Goal: Register for event/course: Sign up to attend an event or enroll in a course

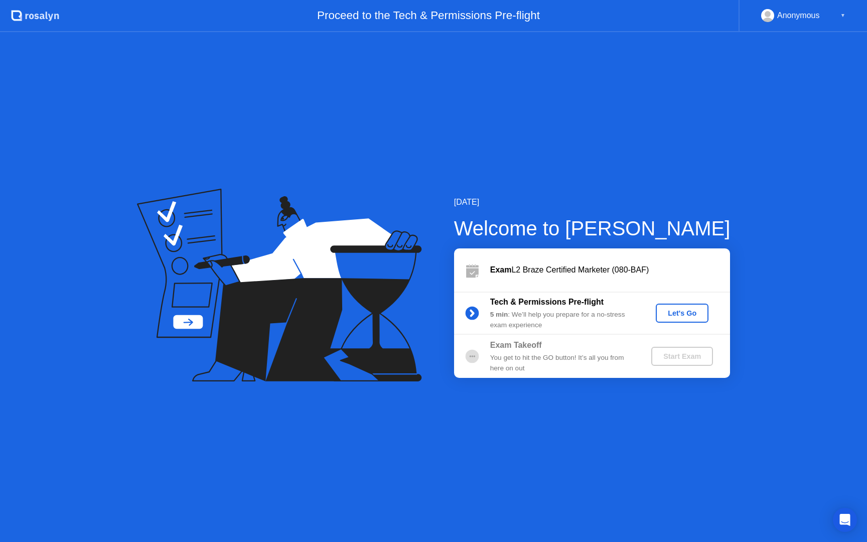
click at [665, 318] on button "Let's Go" at bounding box center [682, 313] width 53 height 19
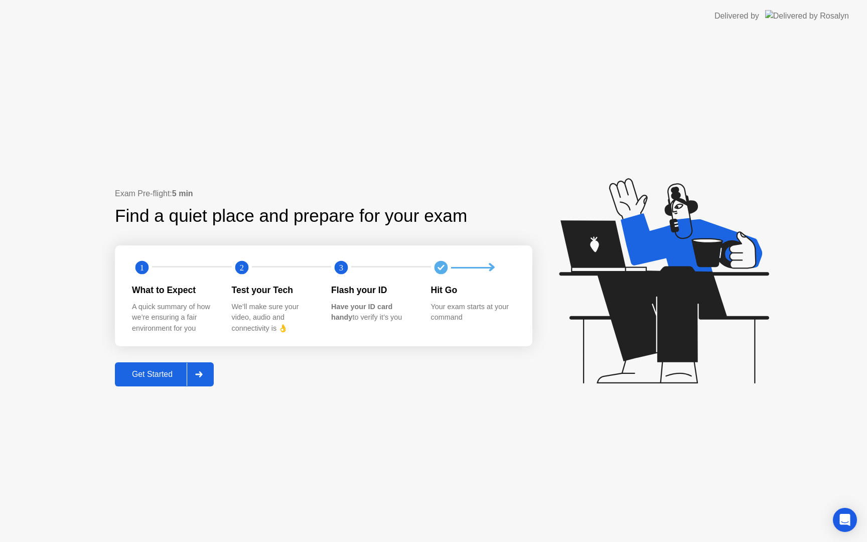
click at [157, 373] on div "Get Started" at bounding box center [152, 374] width 69 height 9
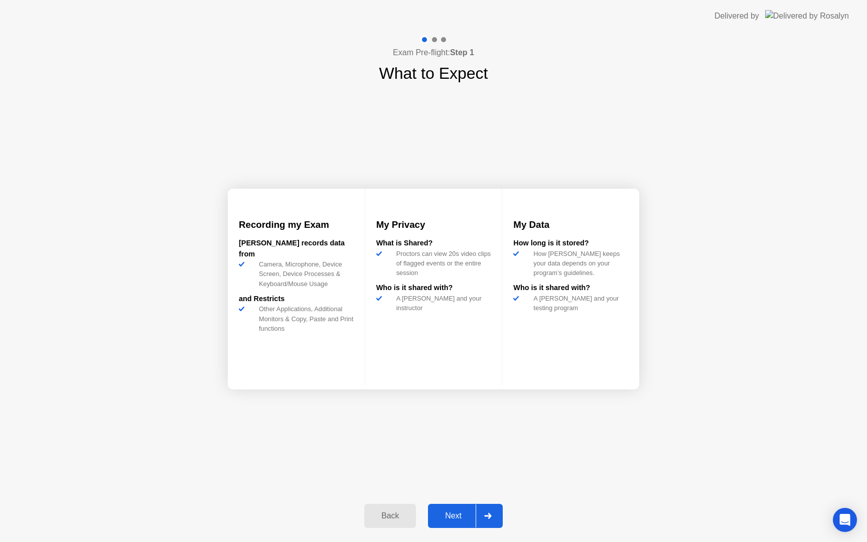
click at [457, 507] on button "Next" at bounding box center [465, 516] width 75 height 24
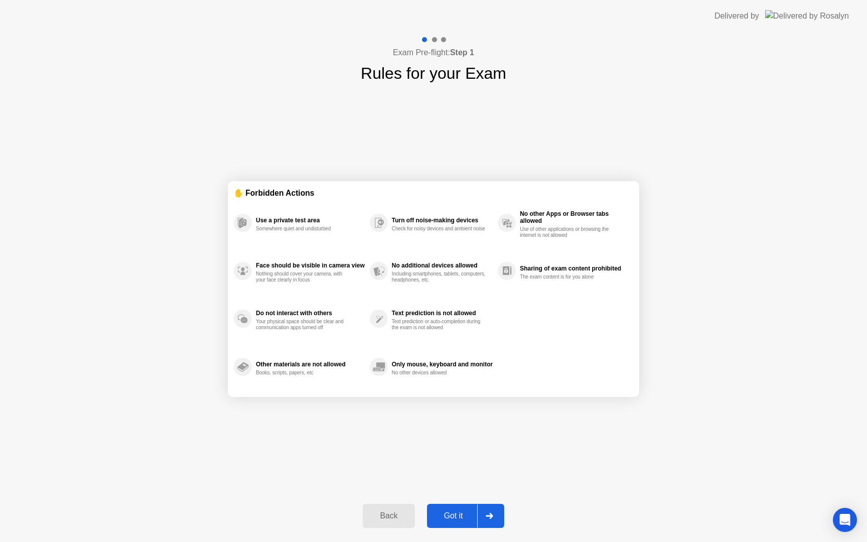
click at [467, 520] on div "Got it" at bounding box center [453, 515] width 47 height 9
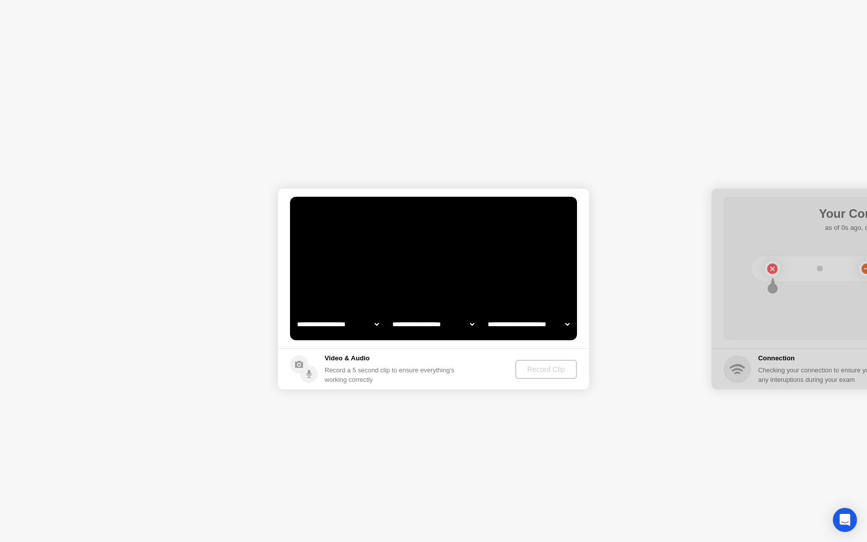
select select "**********"
select select "*******"
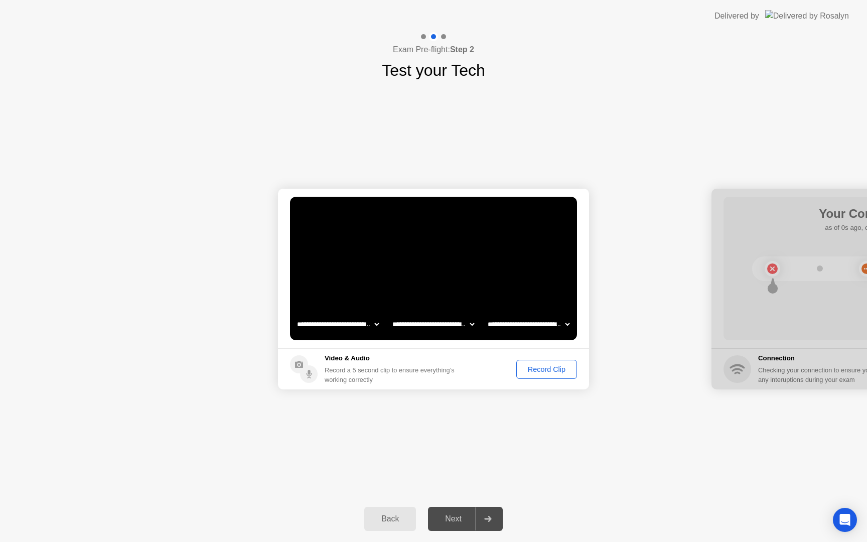
click at [554, 368] on div "Record Clip" at bounding box center [547, 369] width 54 height 8
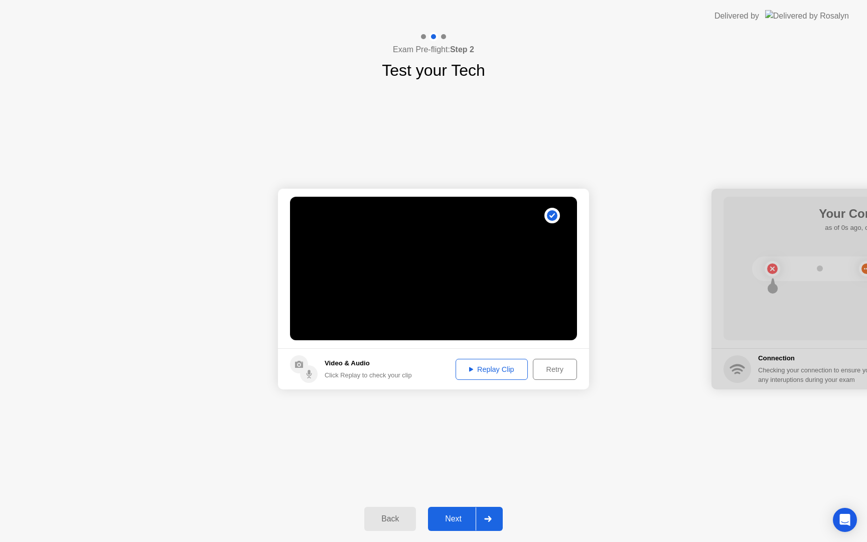
click at [438, 521] on div "Next" at bounding box center [453, 518] width 45 height 9
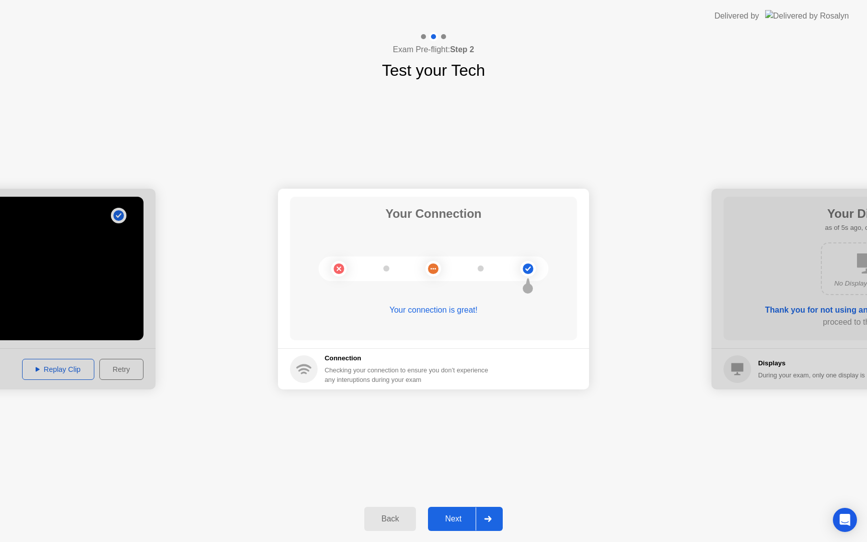
click at [444, 521] on div "Next" at bounding box center [453, 518] width 45 height 9
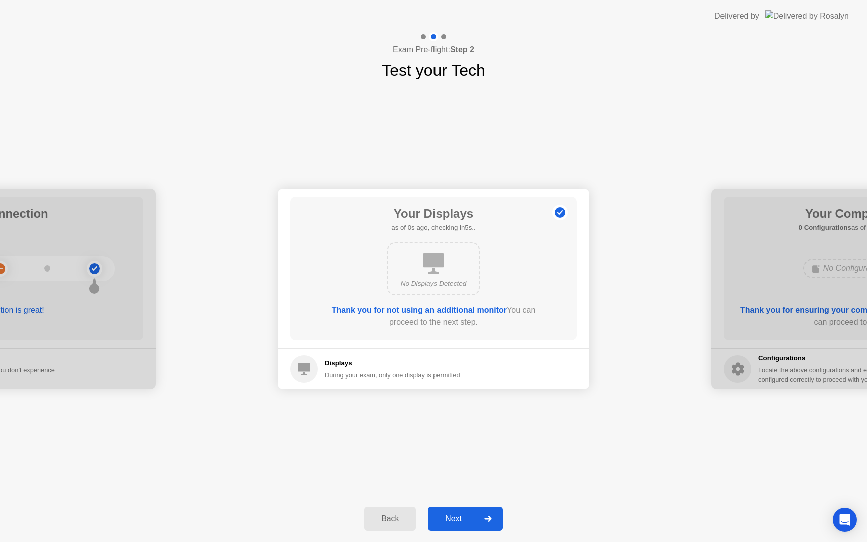
click at [444, 521] on div "Next" at bounding box center [453, 518] width 45 height 9
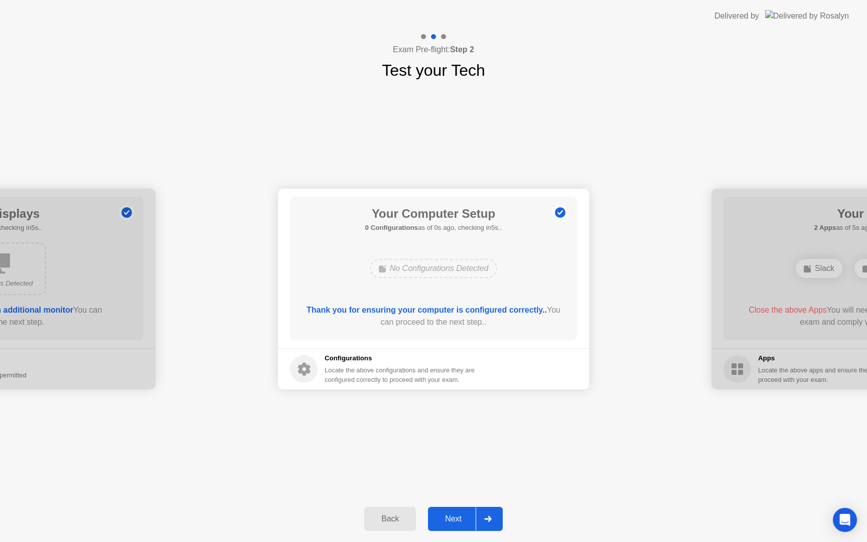
click at [444, 521] on div "Next" at bounding box center [453, 518] width 45 height 9
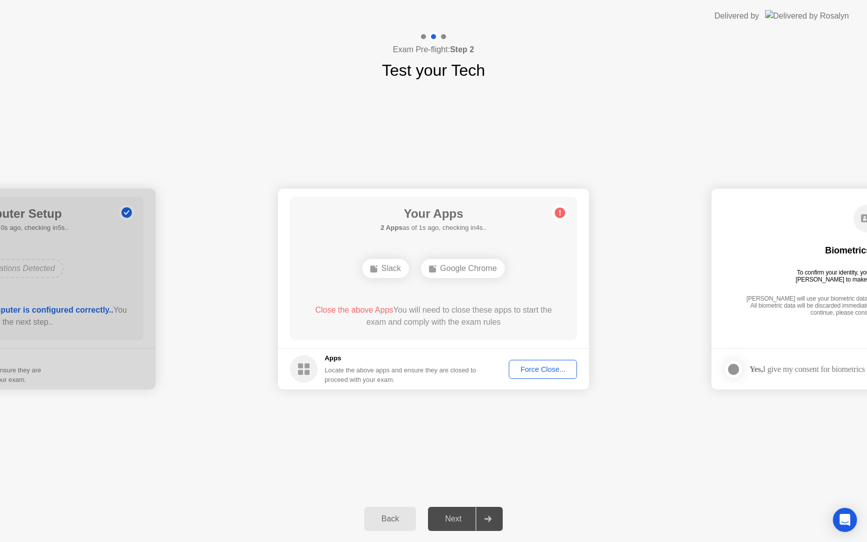
click at [545, 370] on div "Force Close..." at bounding box center [542, 369] width 61 height 8
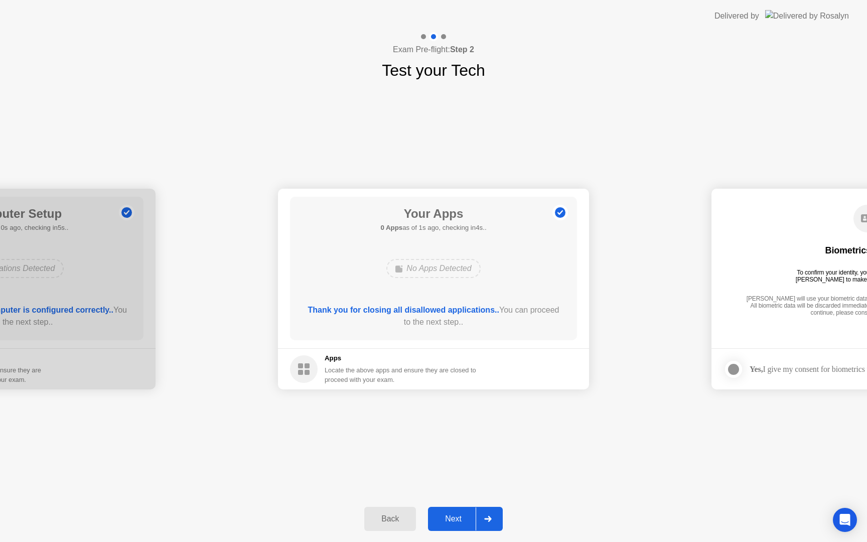
click at [458, 521] on div "Next" at bounding box center [453, 518] width 45 height 9
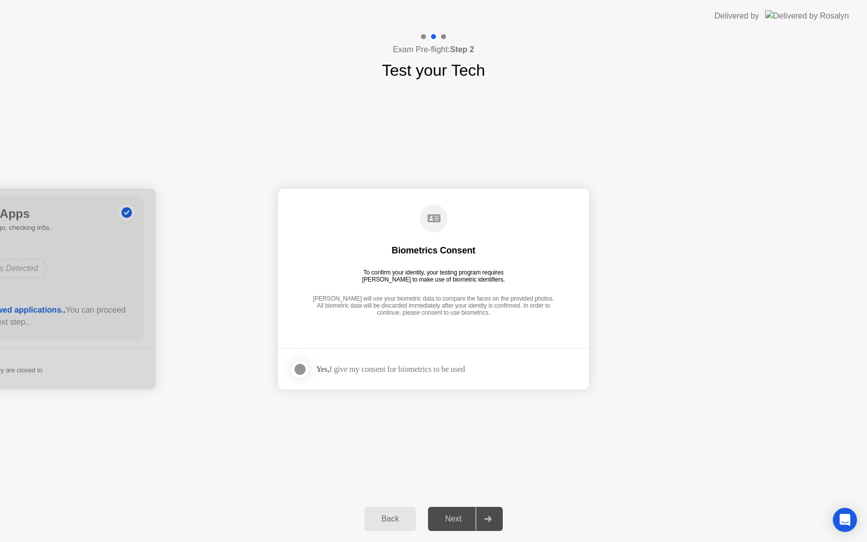
click at [298, 366] on div at bounding box center [300, 369] width 12 height 12
click at [462, 518] on div "Next" at bounding box center [453, 518] width 45 height 9
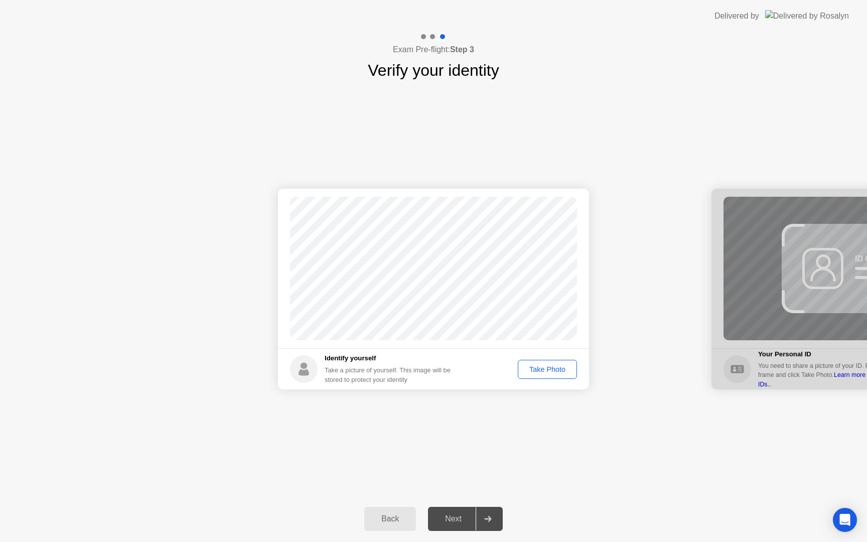
click at [552, 375] on button "Take Photo" at bounding box center [547, 369] width 59 height 19
click at [456, 516] on div "Next" at bounding box center [453, 518] width 45 height 9
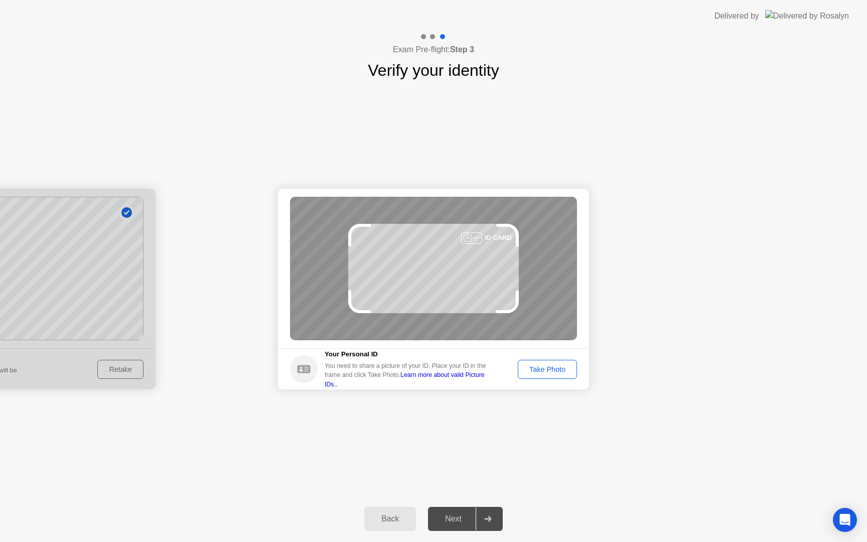
click at [567, 373] on div "Take Photo" at bounding box center [547, 369] width 52 height 8
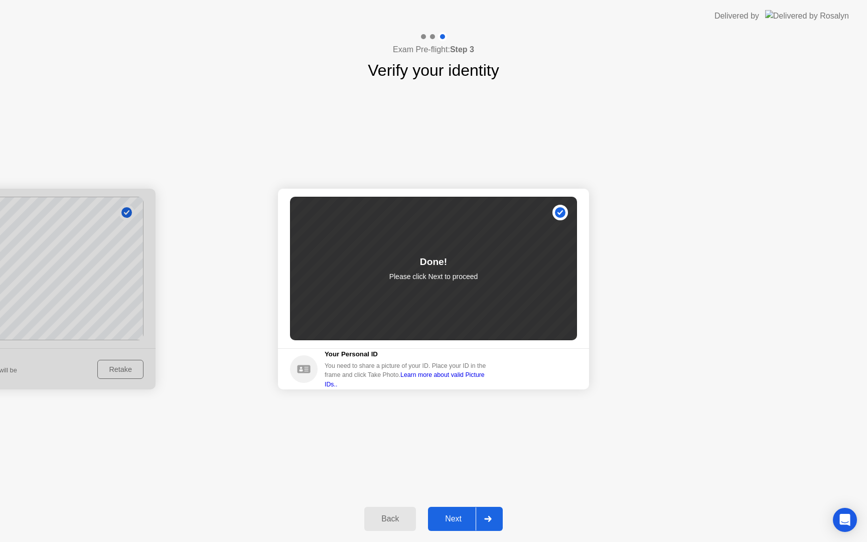
click at [446, 516] on div "Next" at bounding box center [453, 518] width 45 height 9
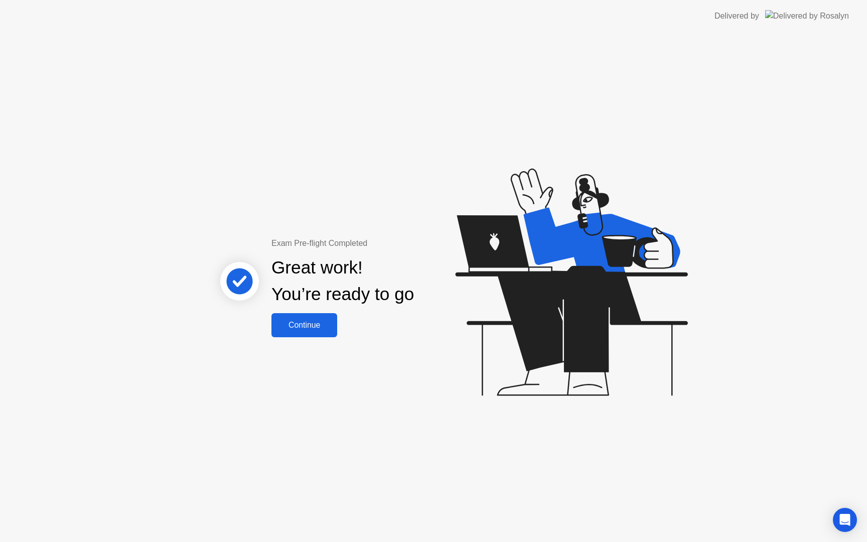
click at [302, 329] on div "Continue" at bounding box center [304, 325] width 60 height 9
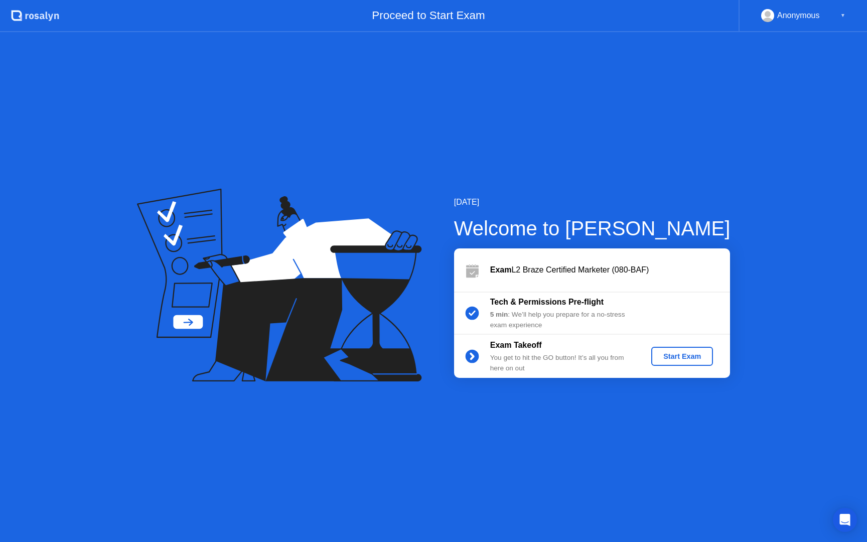
click at [665, 347] on button "Start Exam" at bounding box center [682, 356] width 62 height 19
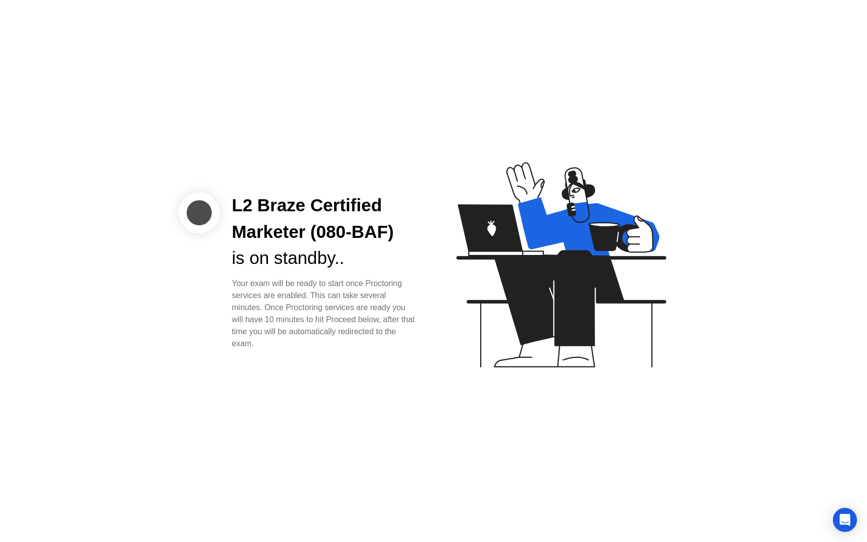
click at [404, 378] on div "L2 Braze Certified Marketer (080-BAF) is on standby.. Your exam will be ready t…" at bounding box center [433, 271] width 867 height 542
click at [471, 101] on div "L2 Braze Certified Marketer (080-BAF) is on standby.. Your exam will be ready t…" at bounding box center [433, 271] width 867 height 542
click at [850, 520] on div "Open Intercom Messenger" at bounding box center [845, 520] width 27 height 27
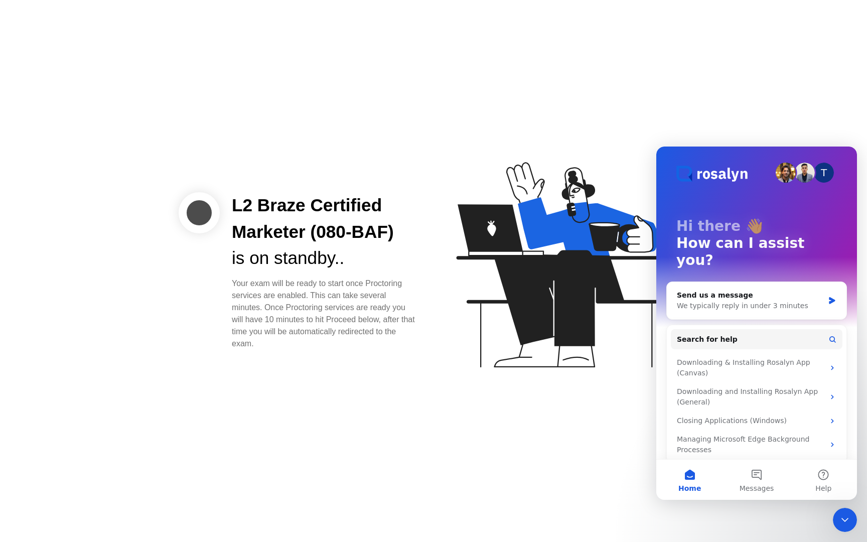
click at [718, 107] on div "L2 Braze Certified Marketer (080-BAF) is on standby.. Your exam will be ready t…" at bounding box center [433, 271] width 867 height 542
click at [850, 521] on icon "Close Intercom Messenger" at bounding box center [845, 520] width 12 height 12
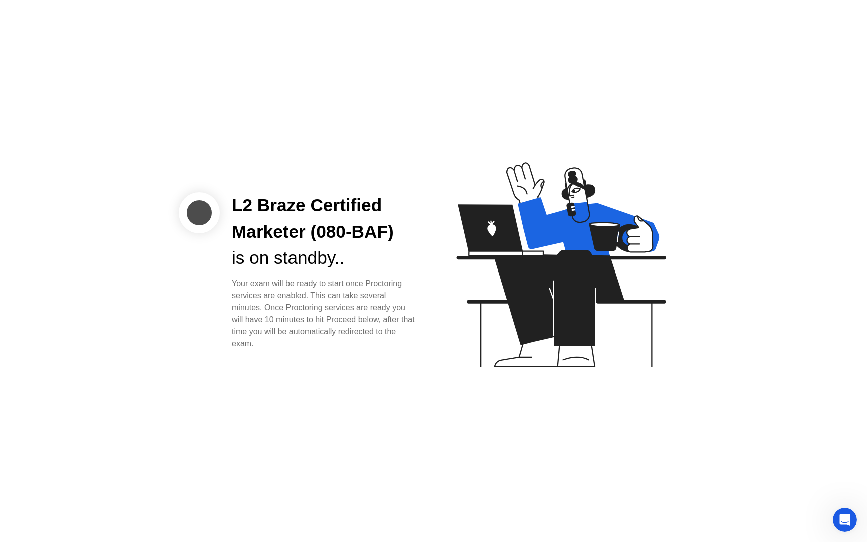
click at [505, 541] on div "L2 Braze Certified Marketer (080-BAF) is on standby.. Your exam will be ready t…" at bounding box center [433, 271] width 867 height 542
